Goal: Obtain resource: Download file/media

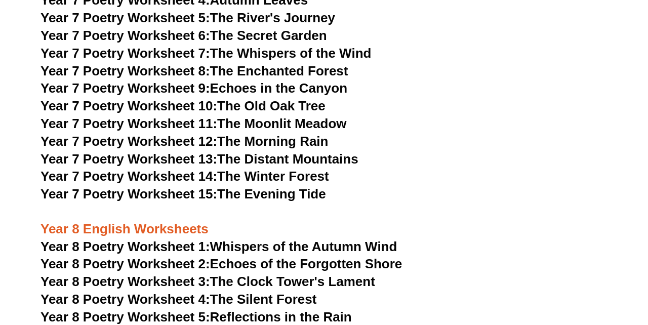
scroll to position [6645, 0]
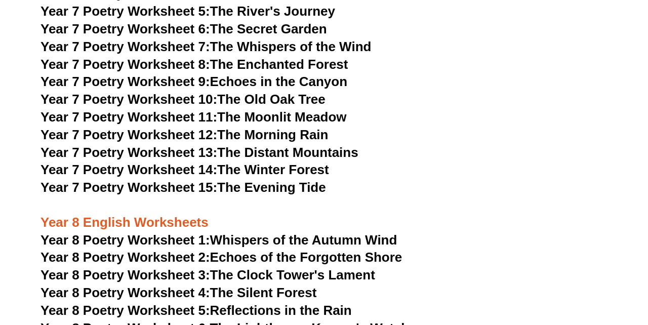
click at [237, 233] on link "Year 8 Poetry Worksheet 1: Whispers of the Autumn Wind" at bounding box center [219, 240] width 357 height 15
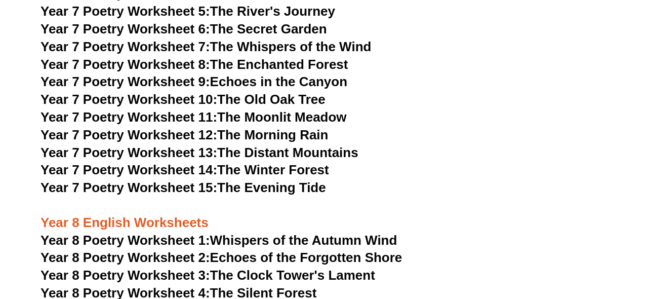
click at [263, 180] on link "Year 7 Poetry Worksheet 15: The Evening Tide" at bounding box center [184, 187] width 286 height 15
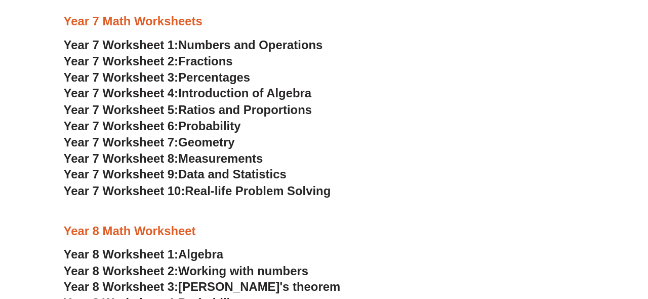
scroll to position [3060, 0]
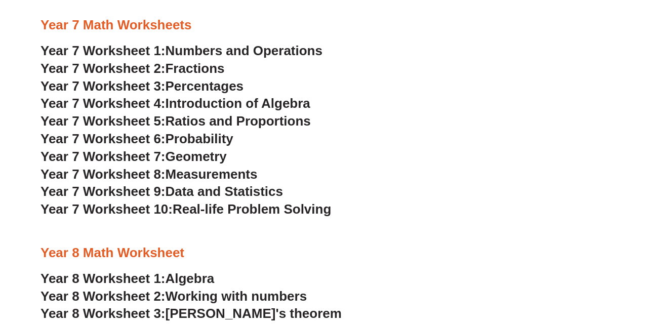
click at [194, 192] on span "Data and Statistics" at bounding box center [225, 191] width 118 height 15
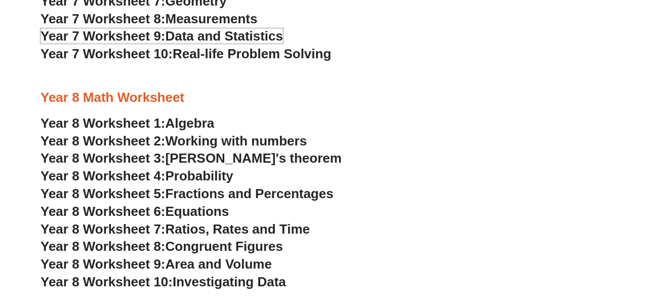
scroll to position [3256, 0]
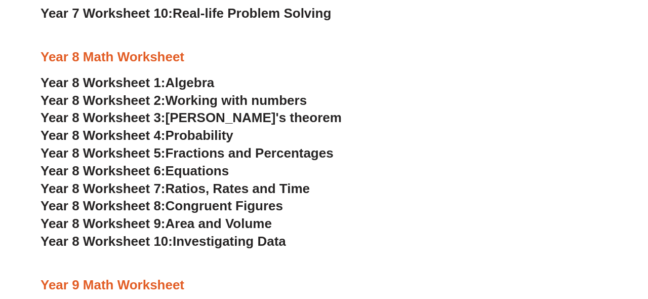
click at [121, 243] on span "Year 8 Worksheet 10:" at bounding box center [107, 241] width 132 height 15
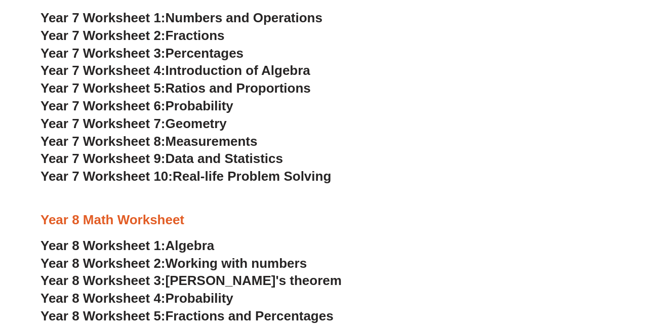
scroll to position [3079, 0]
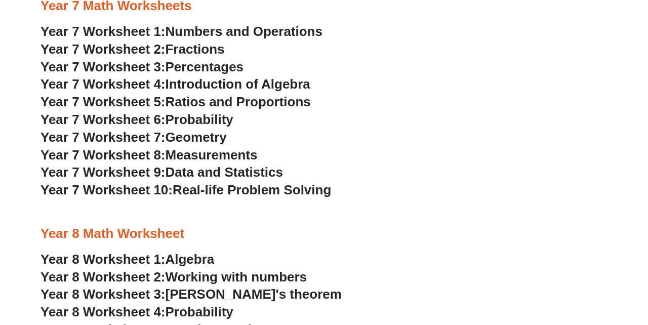
click at [217, 64] on span "Percentages" at bounding box center [205, 66] width 79 height 15
